Goal: Task Accomplishment & Management: Manage account settings

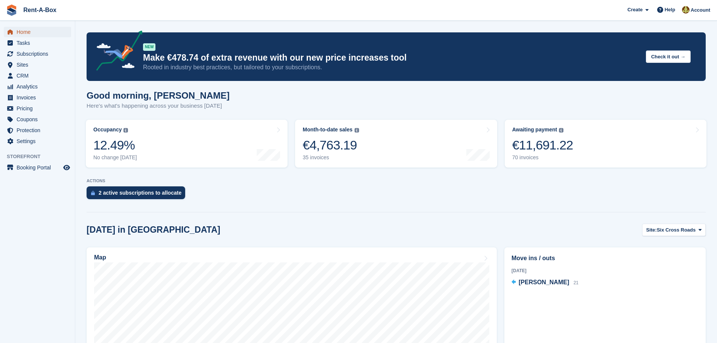
click at [25, 28] on span "Home" at bounding box center [39, 32] width 45 height 11
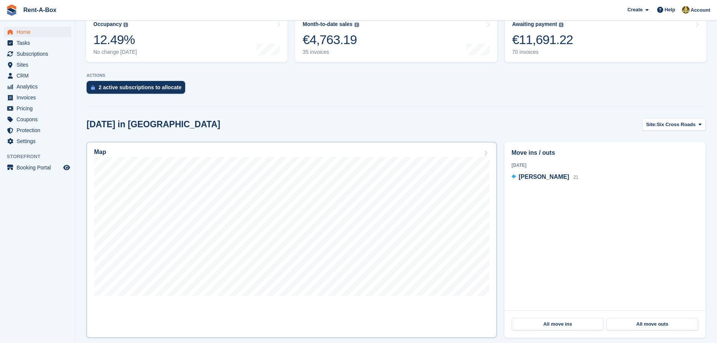
scroll to position [113, 0]
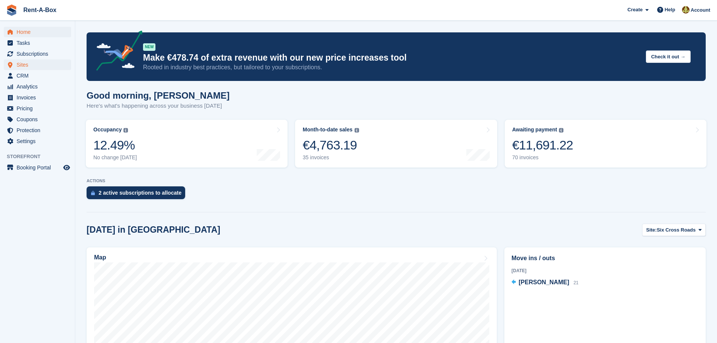
scroll to position [113, 0]
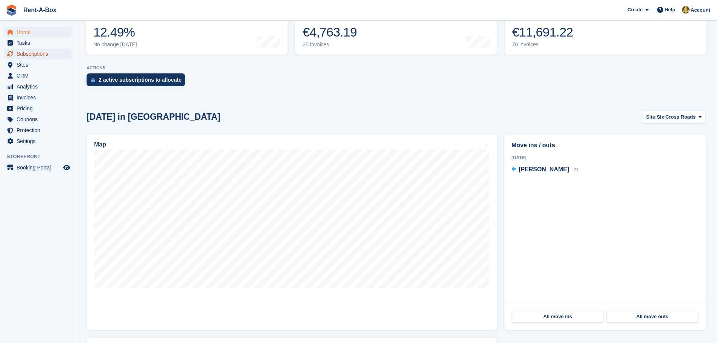
click at [32, 52] on span "Subscriptions" at bounding box center [39, 54] width 45 height 11
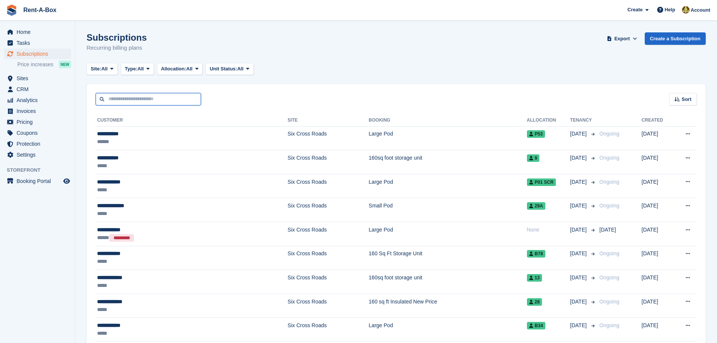
click at [161, 95] on input "text" at bounding box center [148, 99] width 105 height 12
type input "**********"
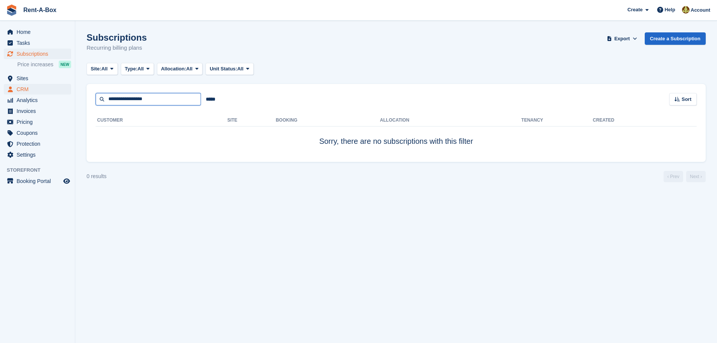
drag, startPoint x: 157, startPoint y: 97, endPoint x: 27, endPoint y: 92, distance: 129.2
click at [28, 92] on div "Home Tasks Subscriptions Subscriptions Subscriptions Price increases NEW Price …" at bounding box center [358, 171] width 717 height 343
type input "****"
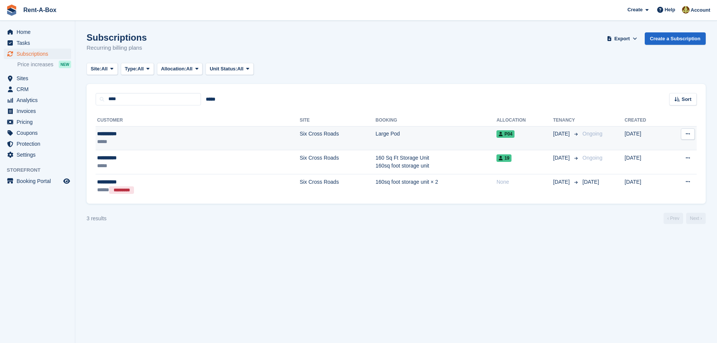
click at [300, 131] on td "Six Cross Roads" at bounding box center [338, 138] width 76 height 24
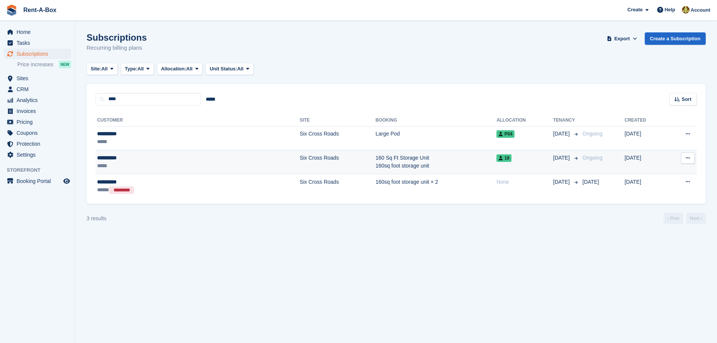
click at [376, 157] on td "160 Sq Ft Storage Unit 160sq foot storage unit" at bounding box center [436, 162] width 121 height 24
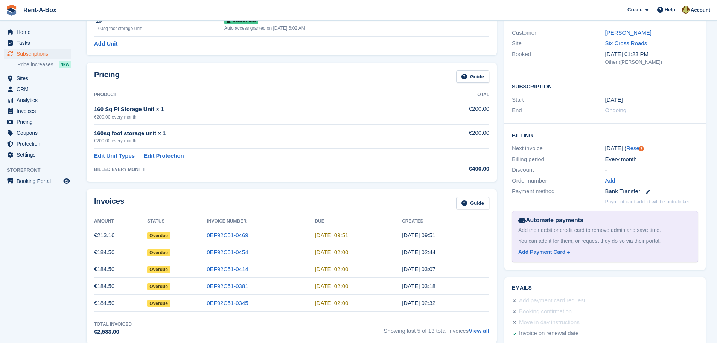
scroll to position [113, 0]
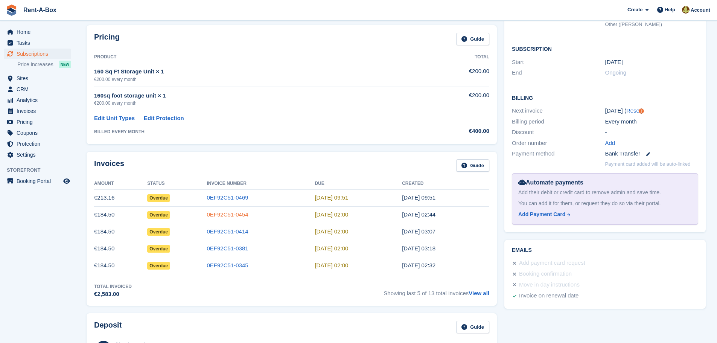
click at [224, 214] on link "0EF92C51-0454" at bounding box center [227, 214] width 41 height 6
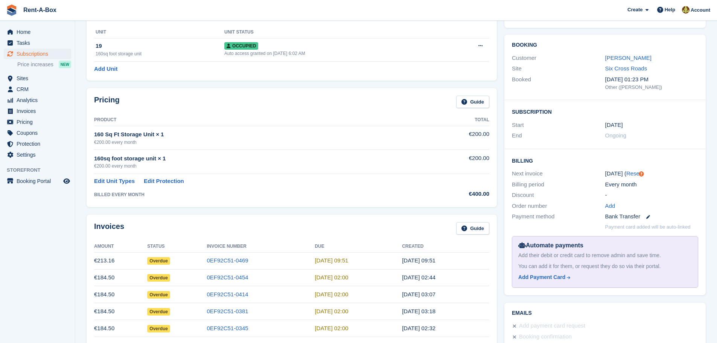
scroll to position [38, 0]
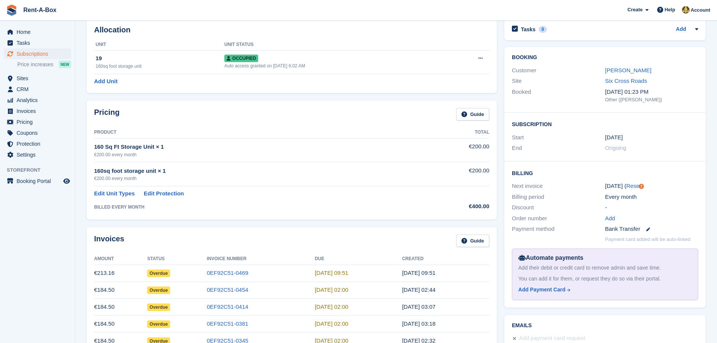
click at [233, 268] on td "0EF92C51-0469" at bounding box center [261, 273] width 108 height 17
click at [229, 287] on link "0EF92C51-0454" at bounding box center [227, 290] width 41 height 6
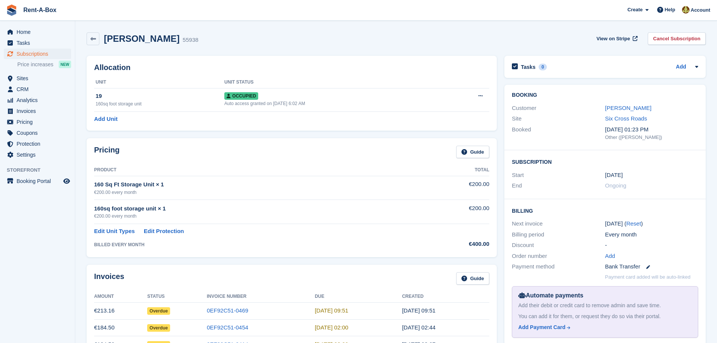
scroll to position [38, 0]
